Goal: Find specific fact: Find specific fact

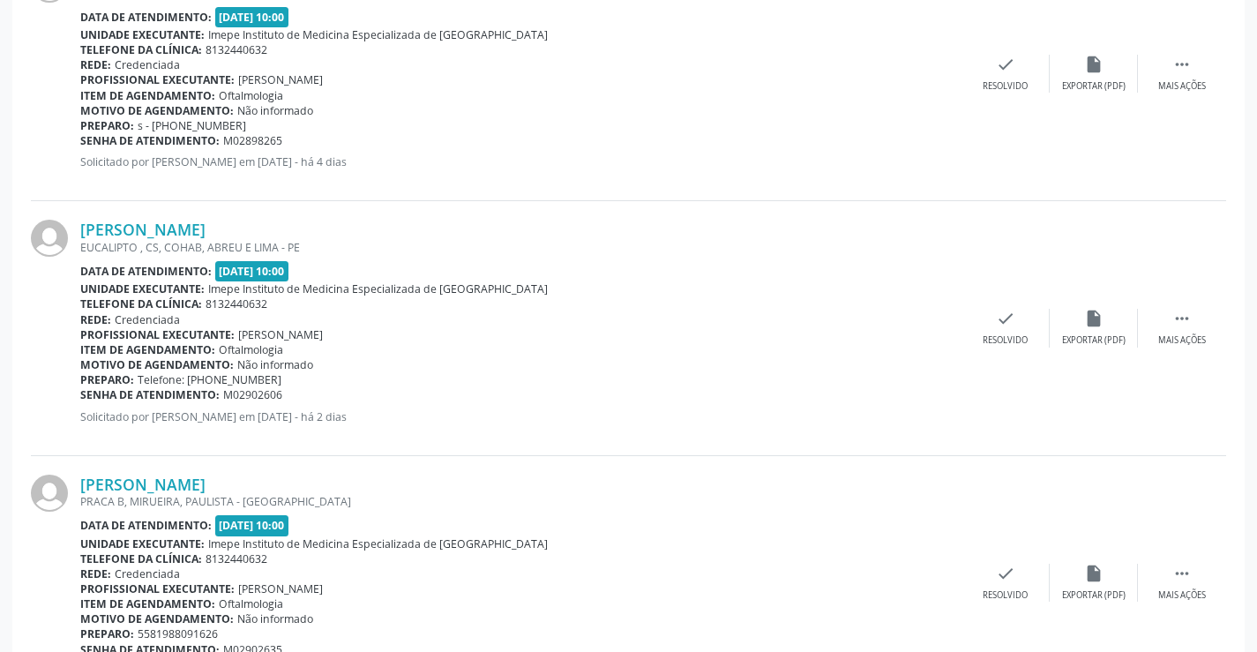
scroll to position [670, 0]
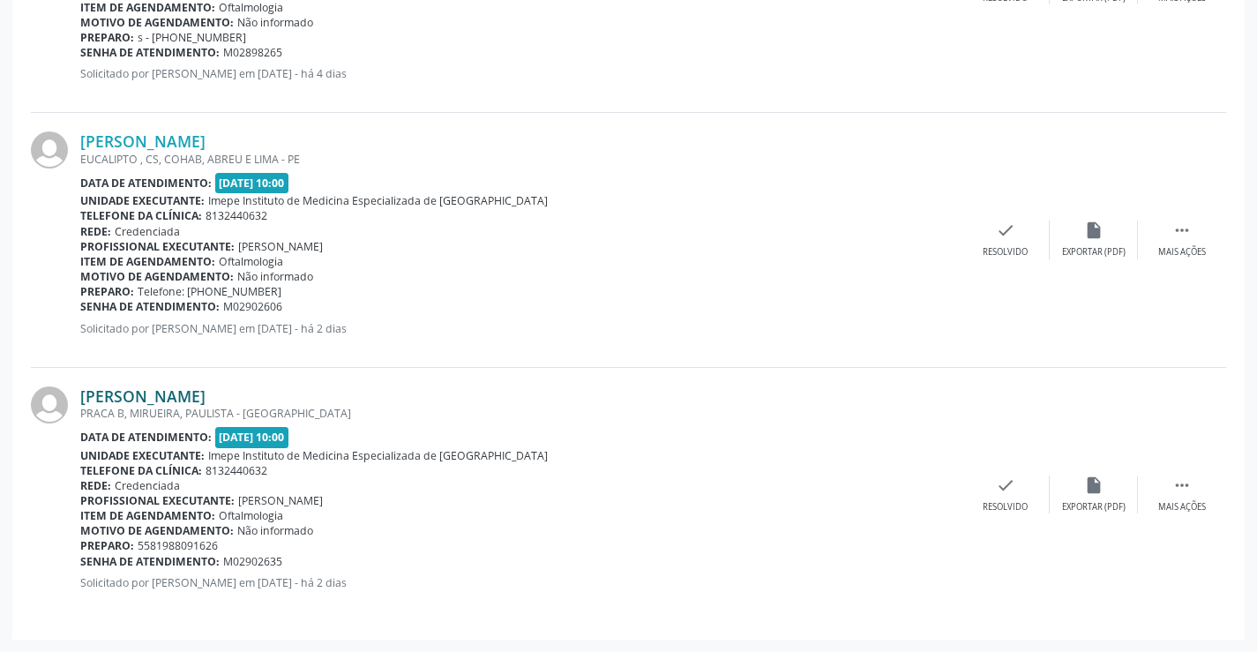
click at [181, 387] on link "[PERSON_NAME]" at bounding box center [142, 395] width 125 height 19
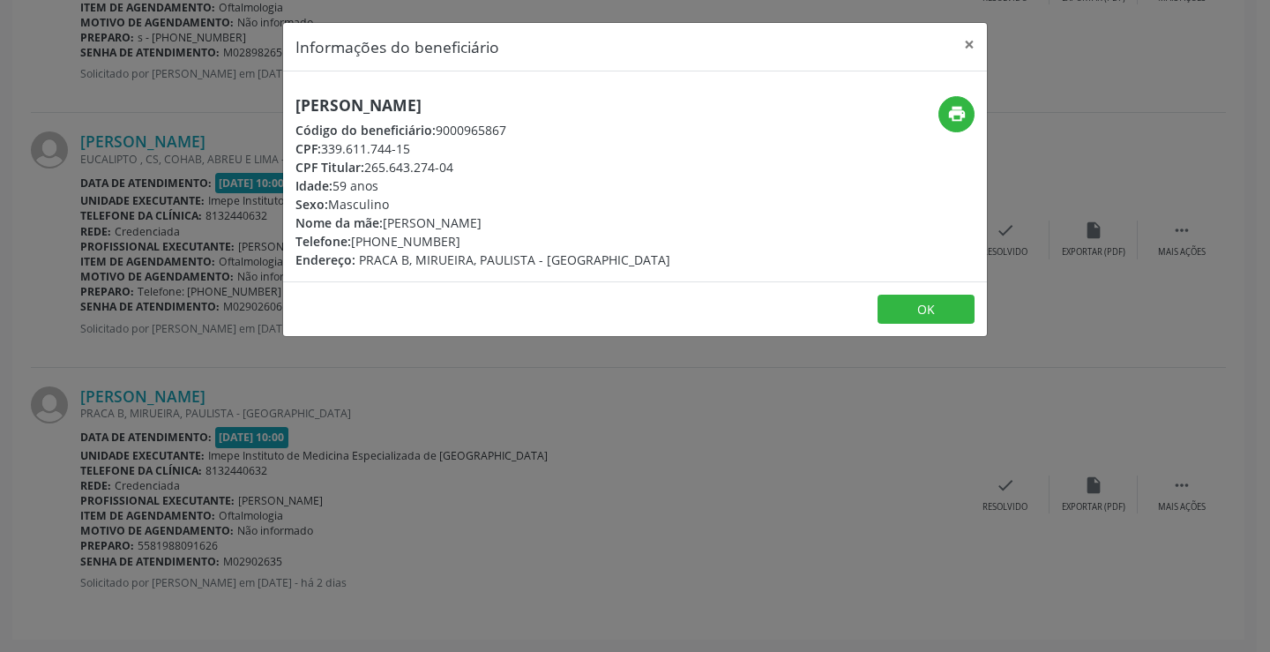
drag, startPoint x: 296, startPoint y: 94, endPoint x: 569, endPoint y: 103, distance: 272.6
click at [569, 103] on div "[PERSON_NAME] Código do beneficiário: 9000965867 CPF: 339.611.744-15 CPF Titula…" at bounding box center [517, 182] width 469 height 173
copy h5 "[PERSON_NAME]"
drag, startPoint x: 381, startPoint y: 241, endPoint x: 476, endPoint y: 242, distance: 95.2
click at [476, 242] on div "Telefone: [PHONE_NUMBER]" at bounding box center [482, 241] width 375 height 19
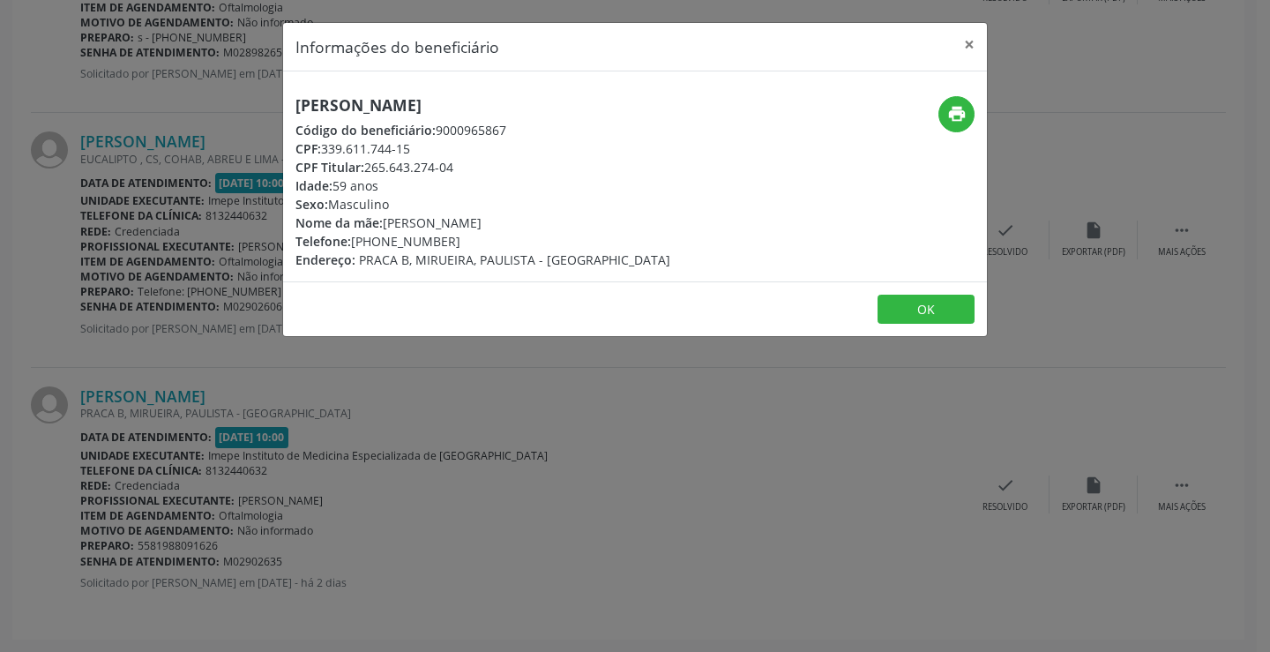
copy div "98809-1626"
drag, startPoint x: 384, startPoint y: 108, endPoint x: 265, endPoint y: 114, distance: 119.2
click at [265, 114] on div "Informações do beneficiário × [PERSON_NAME] Código do beneficiário: 9000965867 …" at bounding box center [635, 326] width 1270 height 652
copy h5 "[PERSON_NAME]"
click at [977, 45] on button "×" at bounding box center [969, 44] width 35 height 43
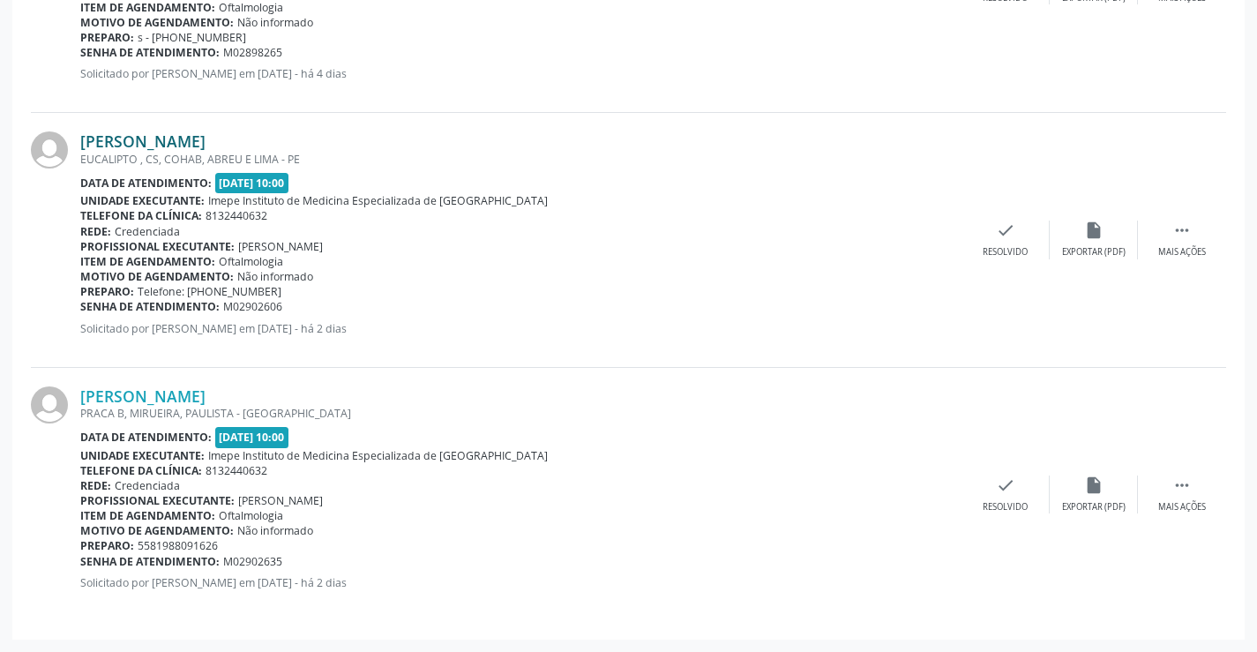
click at [205, 139] on link "[PERSON_NAME]" at bounding box center [142, 140] width 125 height 19
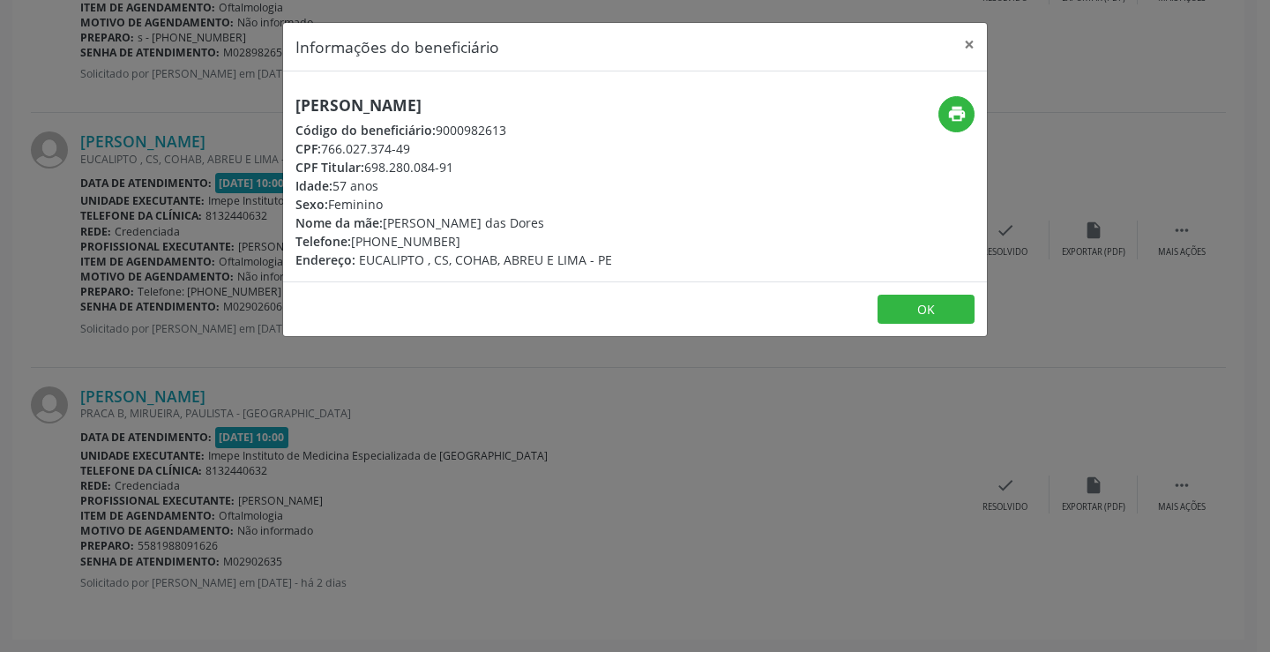
drag, startPoint x: 284, startPoint y: 105, endPoint x: 608, endPoint y: 111, distance: 323.7
click at [608, 111] on div "[PERSON_NAME] Código do beneficiário: 9000982613 CPF: 766.027.374-49 CPF Titula…" at bounding box center [517, 182] width 469 height 173
copy h5 "[PERSON_NAME]"
click at [588, 485] on div "Informações do beneficiário × [PERSON_NAME] Código do beneficiário: 9000982613 …" at bounding box center [635, 326] width 1270 height 652
